Goal: Register for event/course

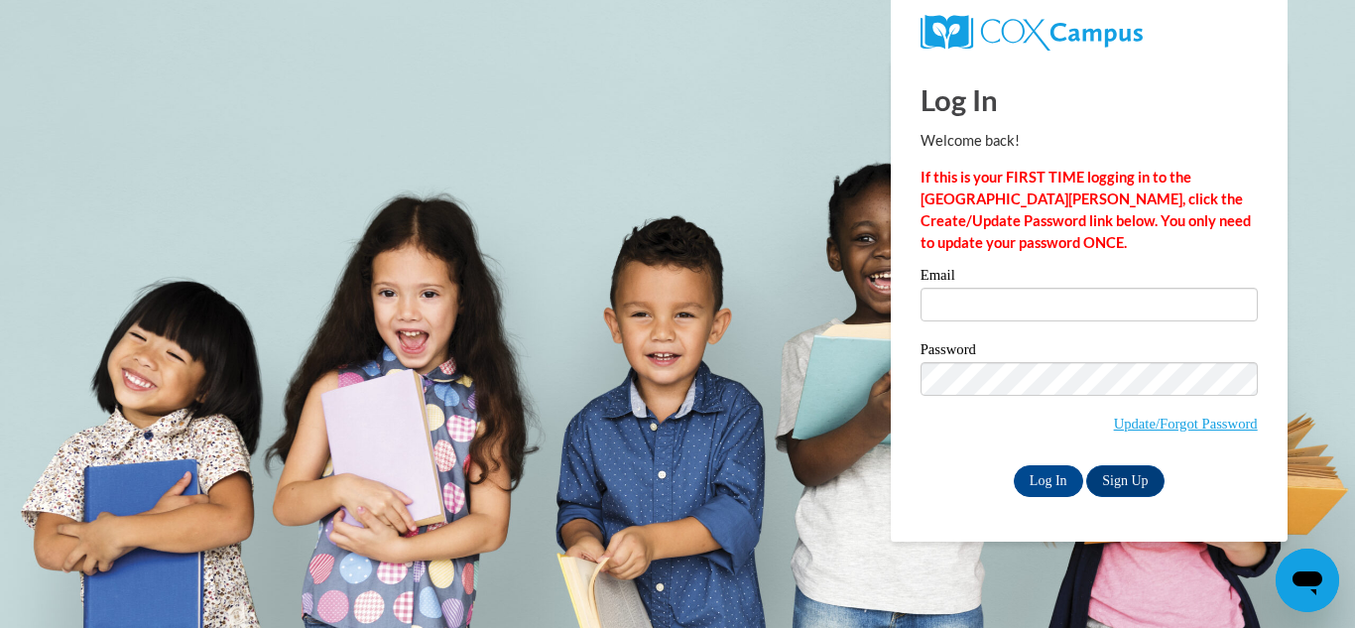
type input "hyattte@dillon.k12.sc.us"
click at [1051, 485] on input "Log In" at bounding box center [1048, 481] width 69 height 32
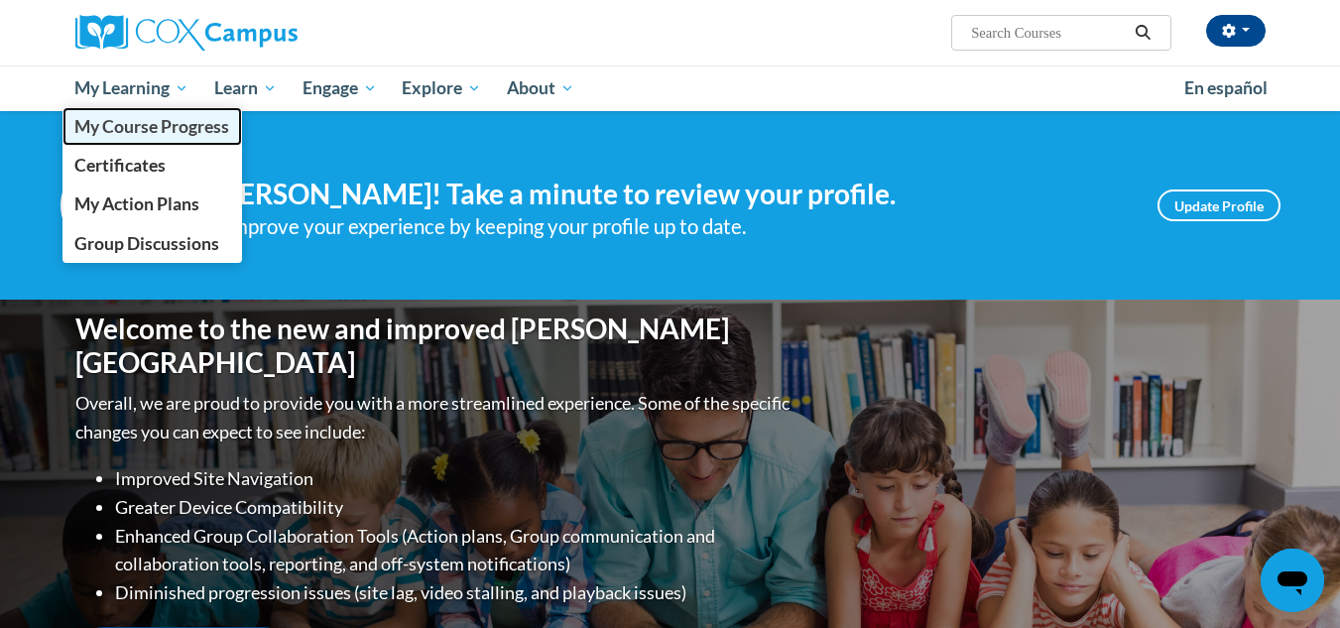
click at [137, 130] on span "My Course Progress" at bounding box center [151, 126] width 155 height 21
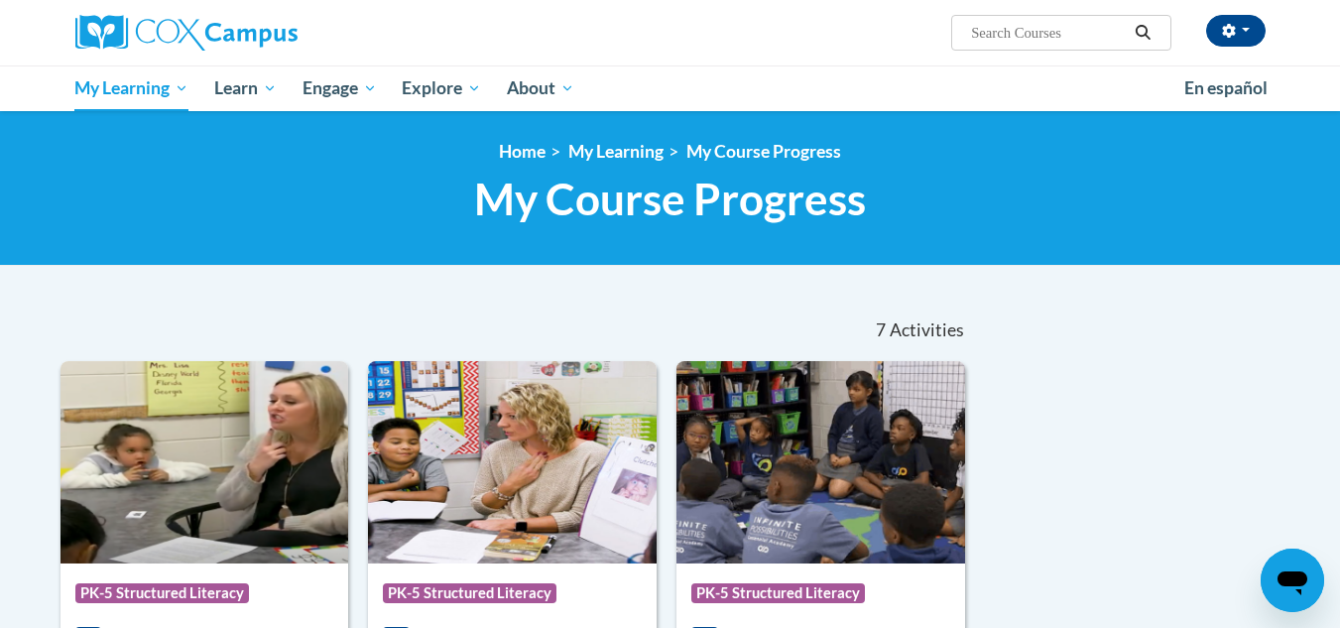
drag, startPoint x: 1349, startPoint y: 619, endPoint x: 942, endPoint y: 264, distance: 539.8
click at [942, 264] on div "<en>Home</en><fr>Accueil</fr><de>Zuhause</de><it>Casa</it><es>Casa</es><pt>Casa…" at bounding box center [670, 188] width 1340 height 155
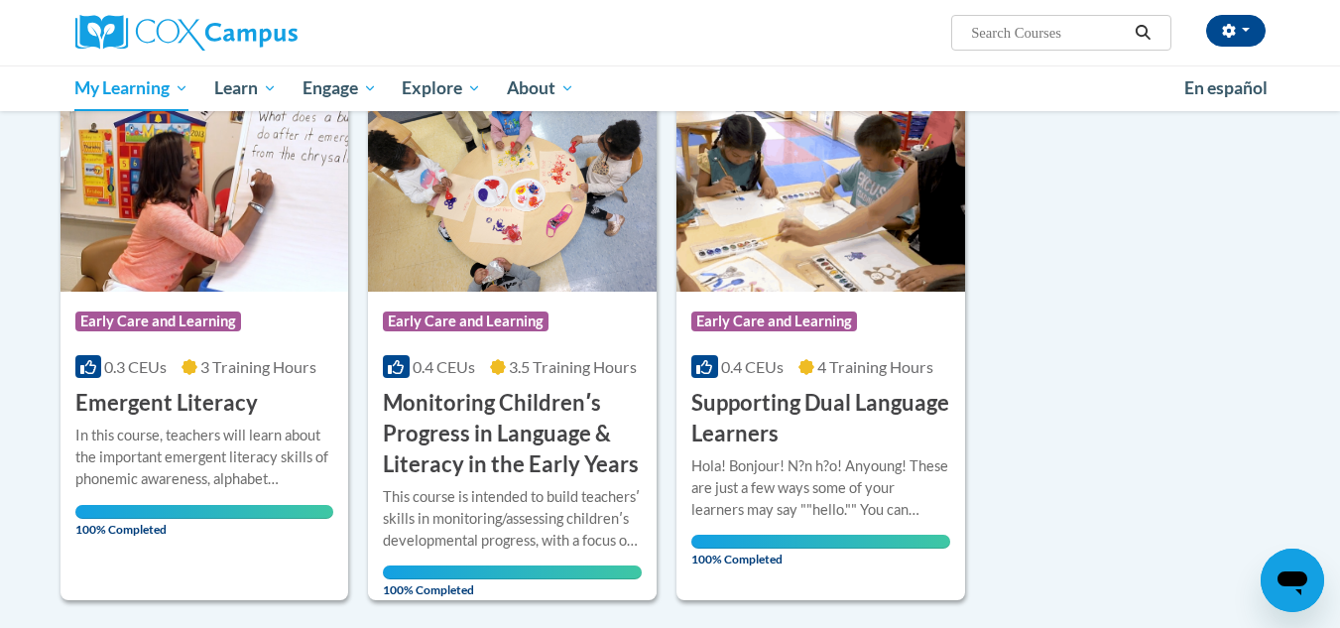
scroll to position [833, 0]
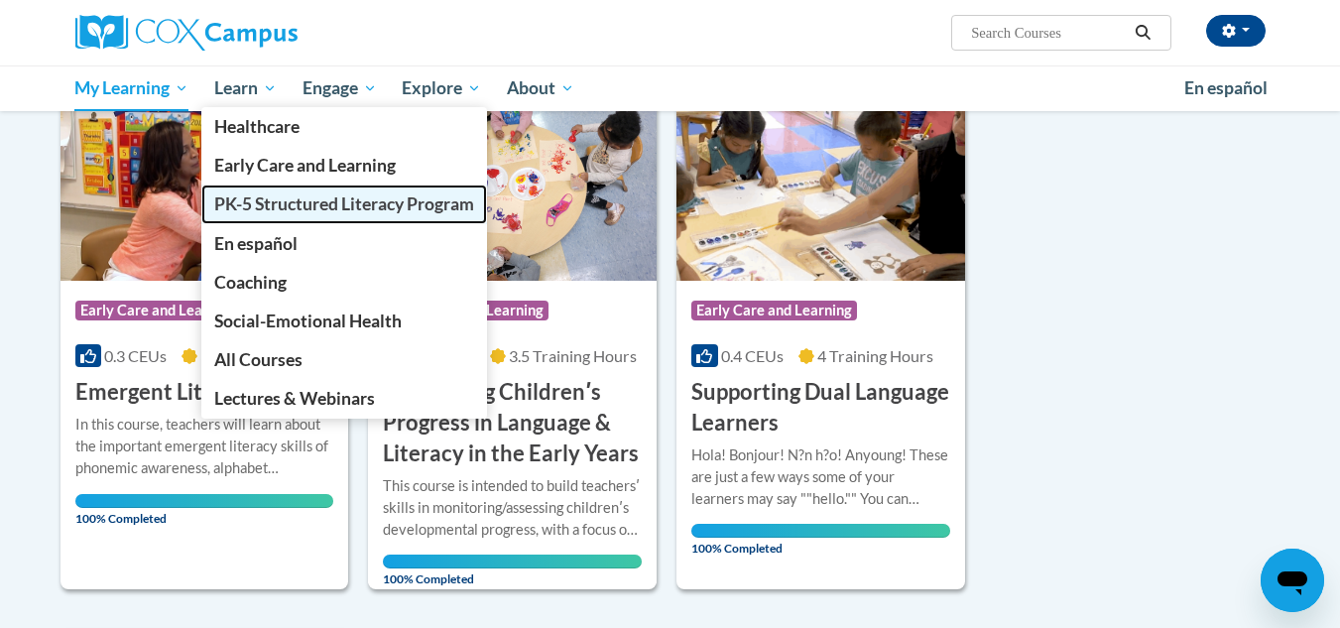
click at [258, 209] on span "PK-5 Structured Literacy Program" at bounding box center [344, 203] width 260 height 21
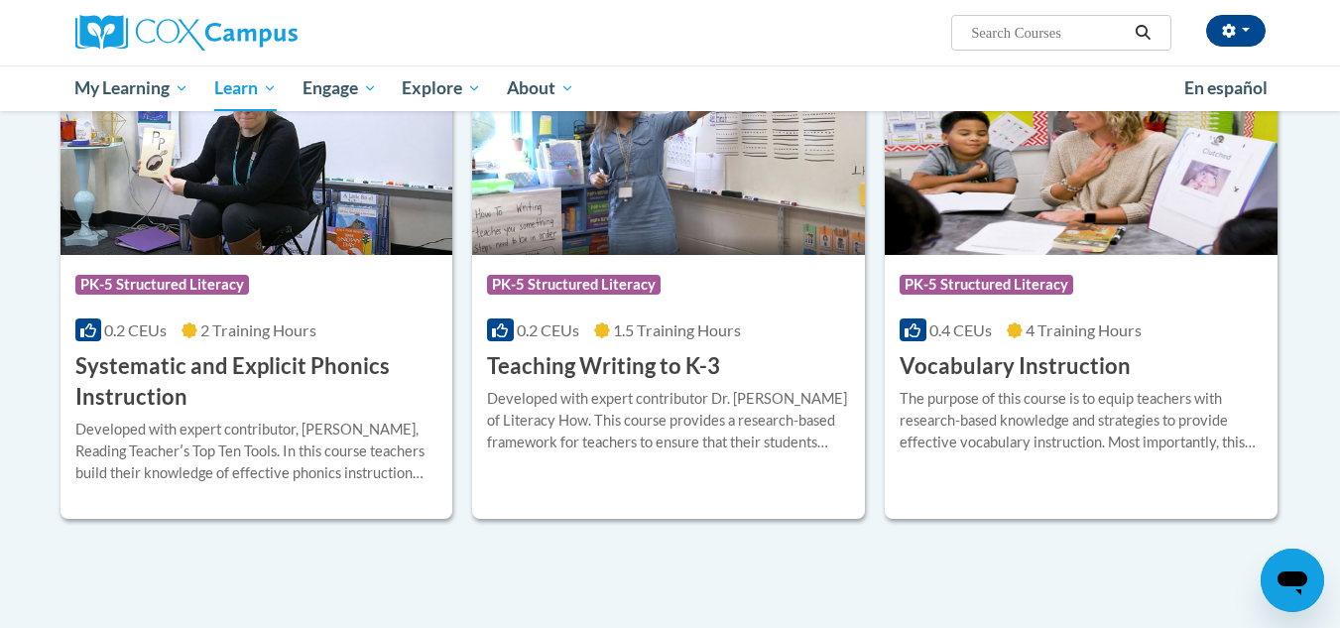
scroll to position [2207, 0]
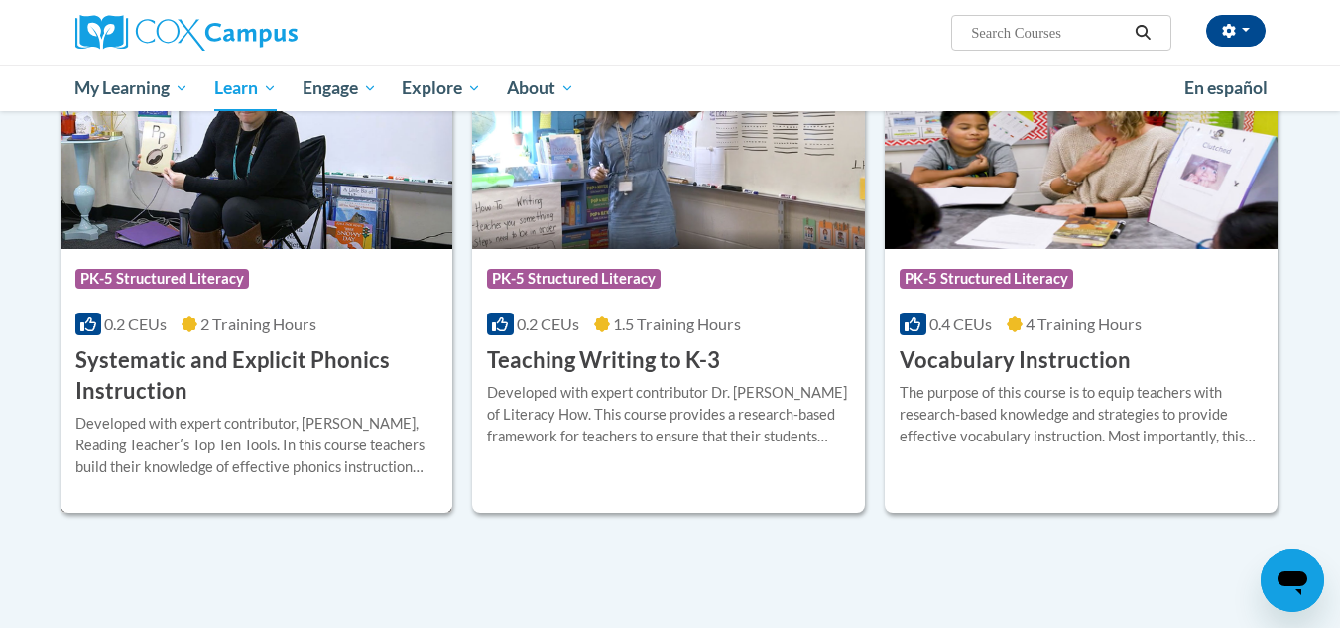
drag, startPoint x: 250, startPoint y: 362, endPoint x: 207, endPoint y: 360, distance: 42.7
click at [207, 360] on h3 "Systematic and Explicit Phonics Instruction" at bounding box center [256, 375] width 363 height 61
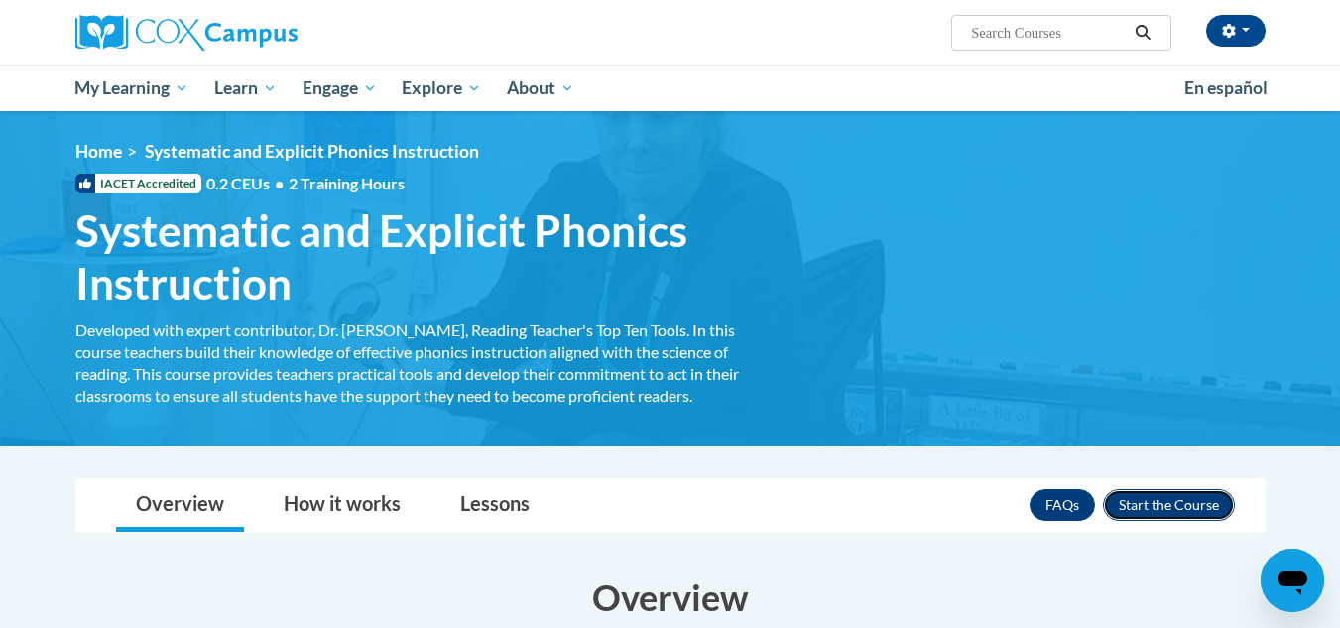
click at [1178, 499] on button "Enroll" at bounding box center [1169, 505] width 132 height 32
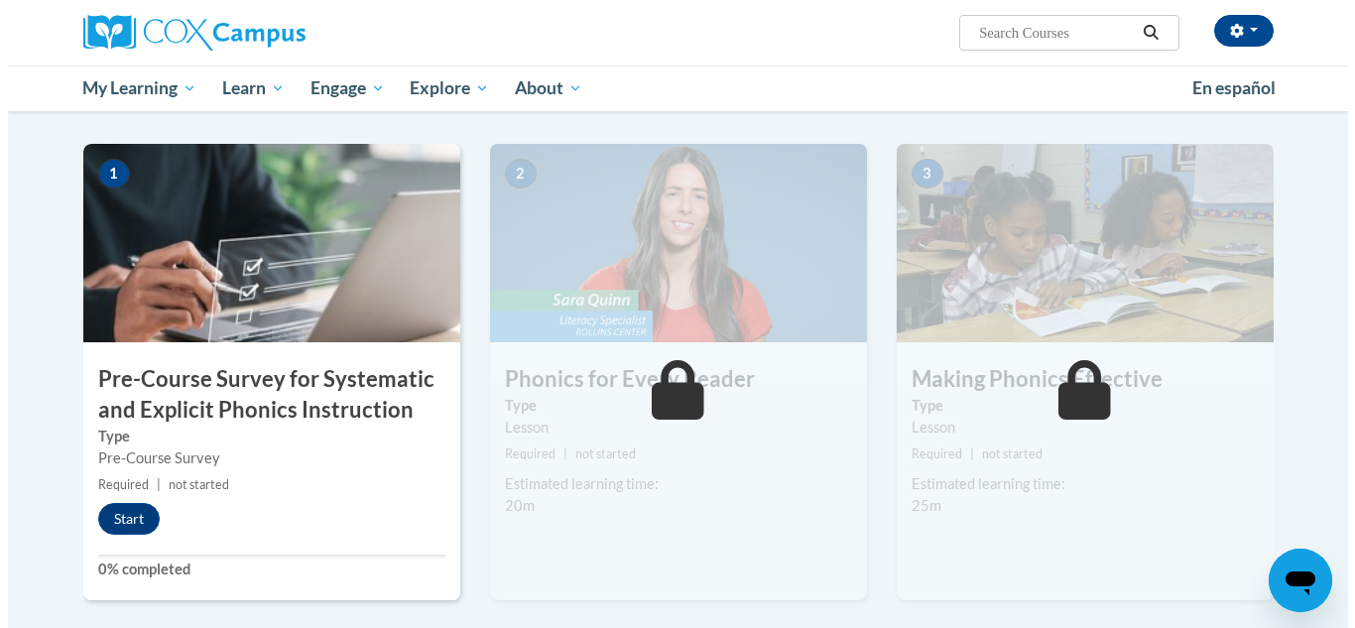
scroll to position [376, 0]
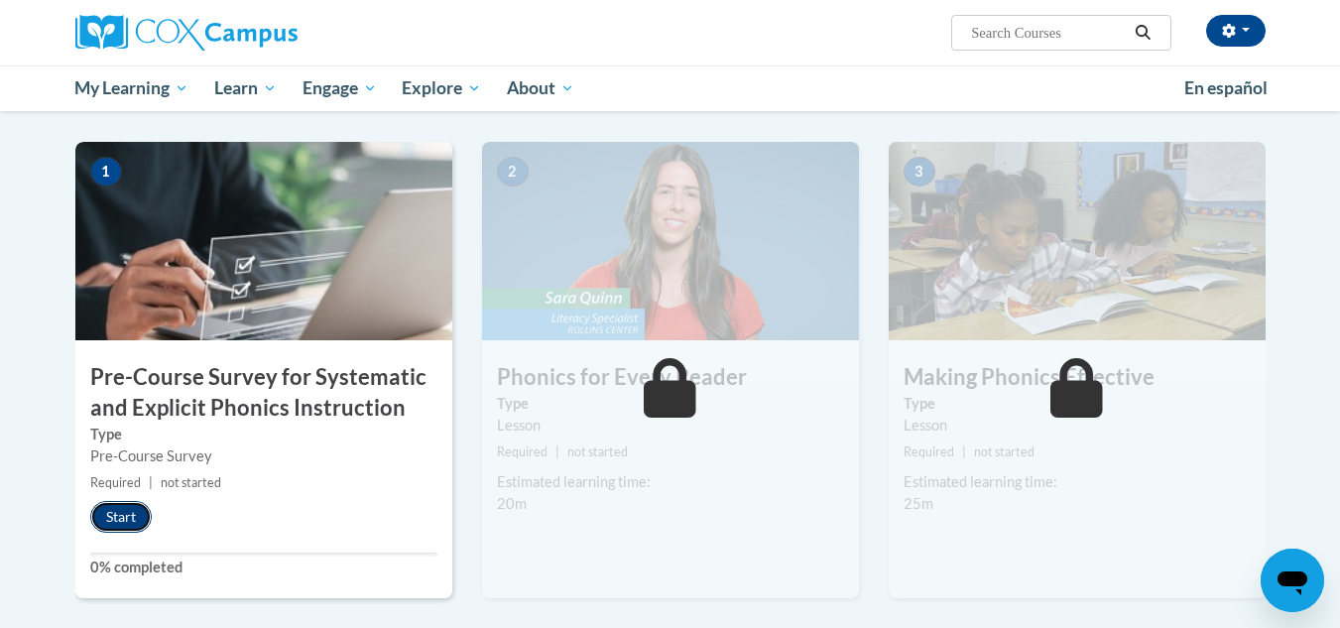
click at [118, 517] on button "Start" at bounding box center [120, 517] width 61 height 32
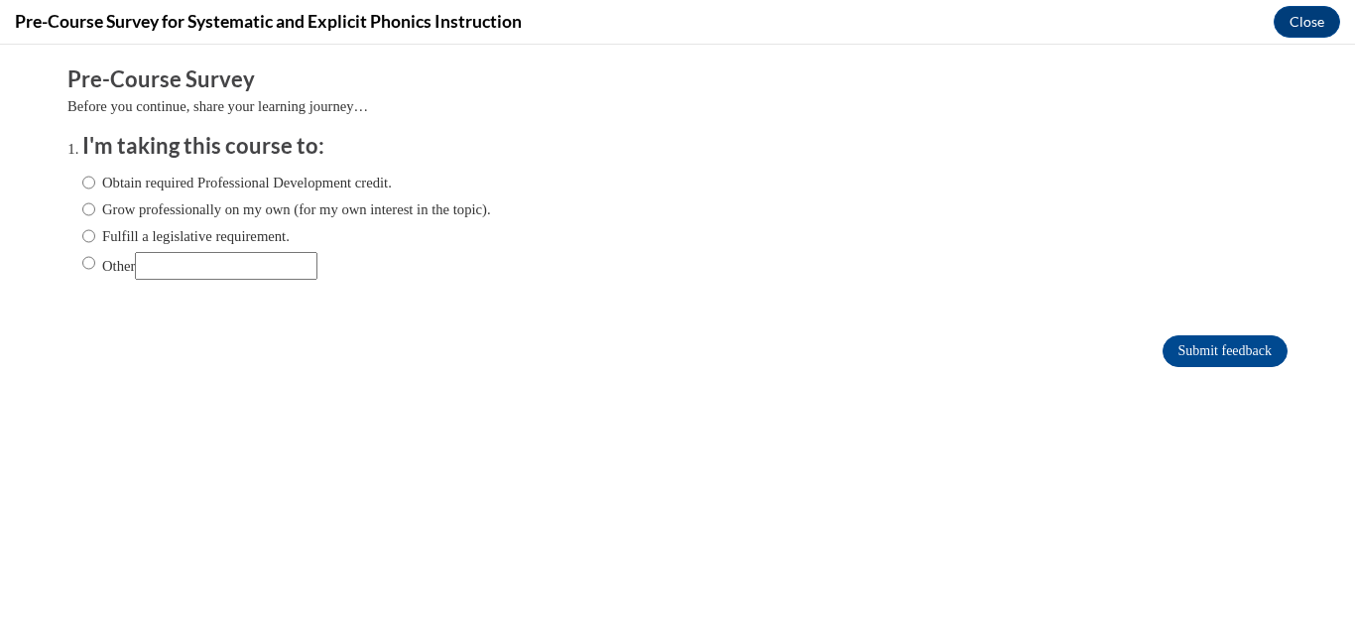
scroll to position [0, 0]
click at [210, 177] on label "Obtain required Professional Development credit." at bounding box center [236, 183] width 309 height 22
click at [95, 177] on input "Obtain required Professional Development credit." at bounding box center [88, 183] width 13 height 22
radio input "true"
click at [1228, 357] on input "Submit feedback" at bounding box center [1224, 351] width 125 height 32
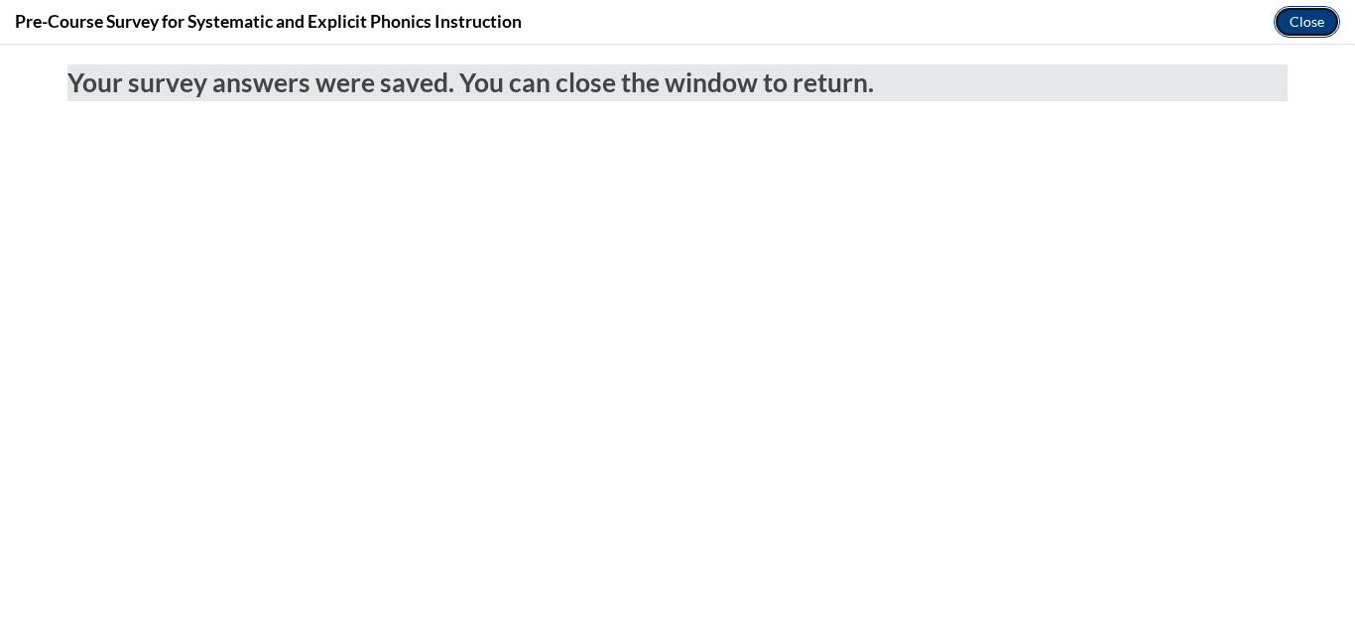
click at [1305, 28] on button "Close" at bounding box center [1306, 22] width 66 height 32
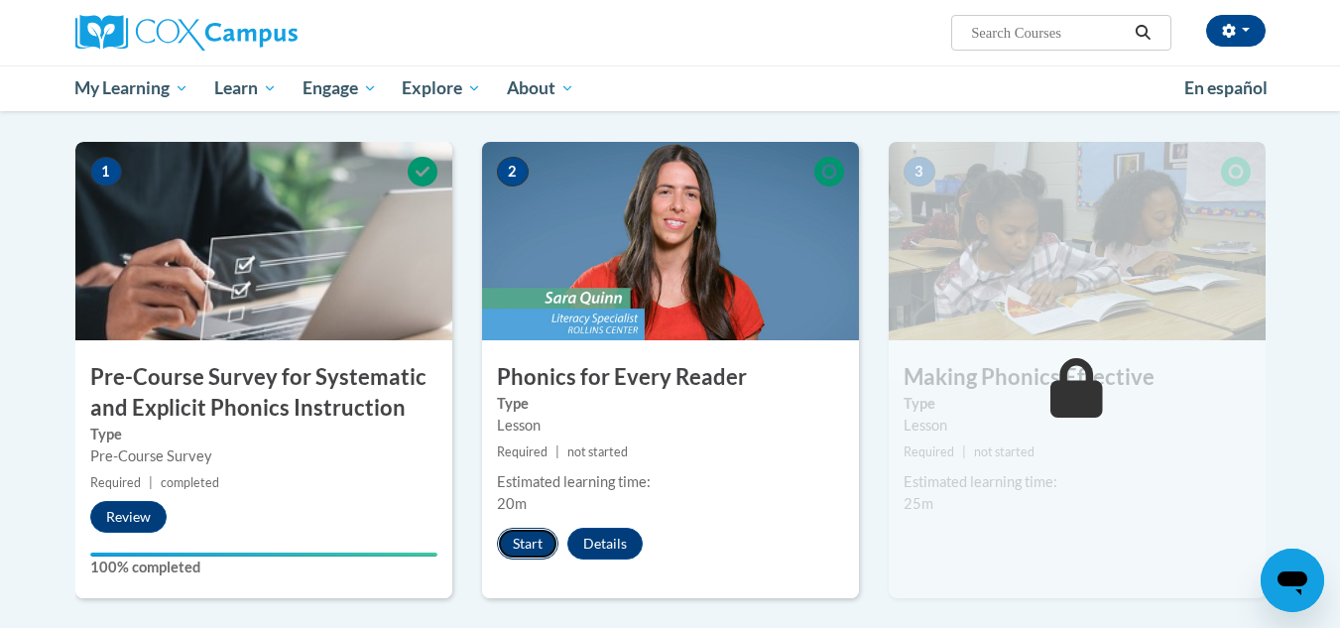
click at [533, 535] on button "Start" at bounding box center [527, 544] width 61 height 32
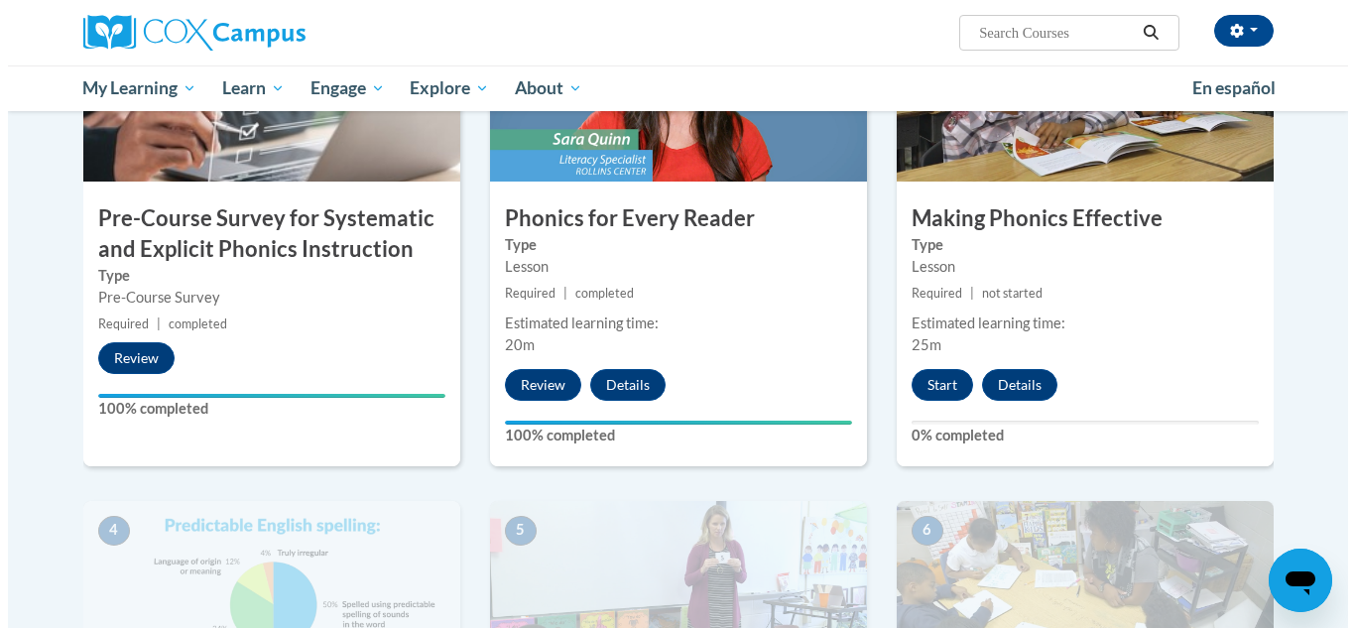
scroll to position [536, 0]
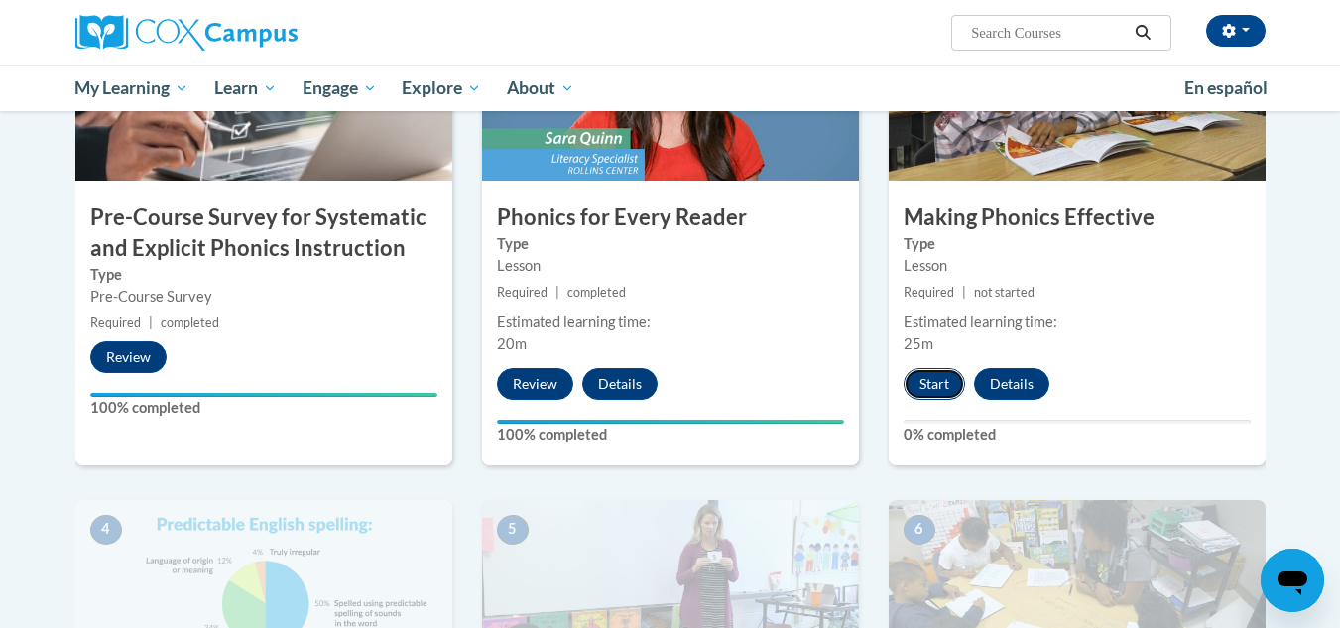
click at [944, 394] on button "Start" at bounding box center [933, 384] width 61 height 32
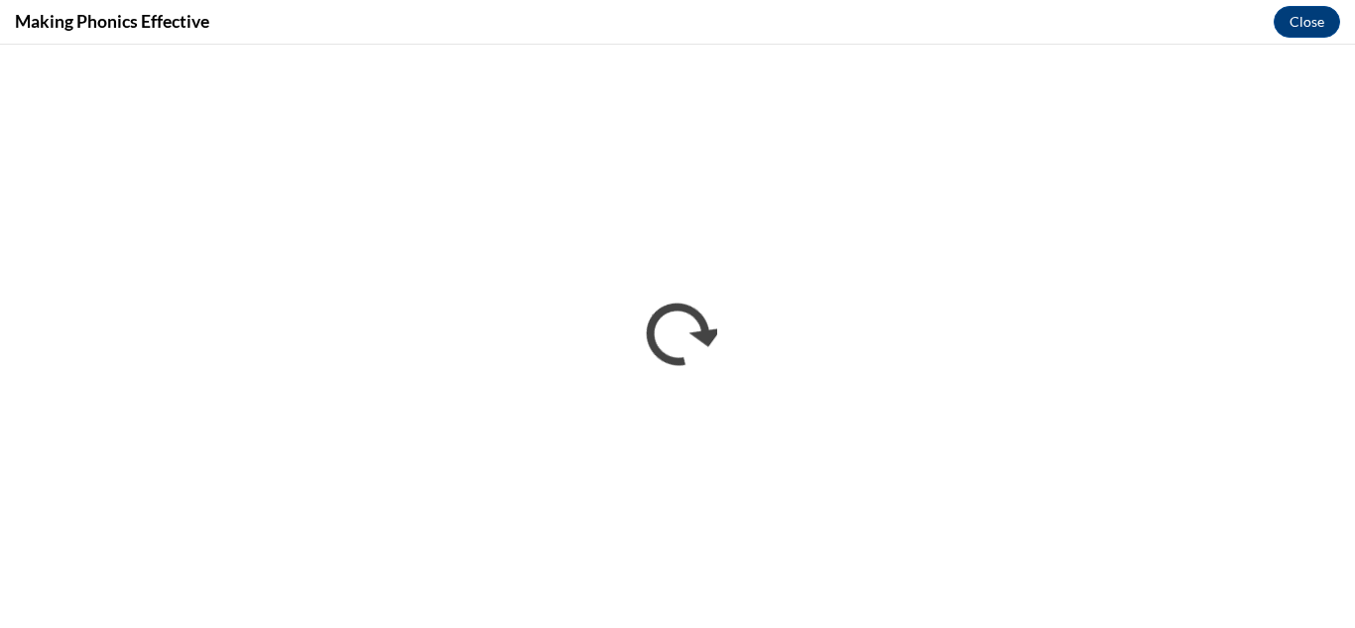
scroll to position [0, 0]
